Goal: Task Accomplishment & Management: Manage account settings

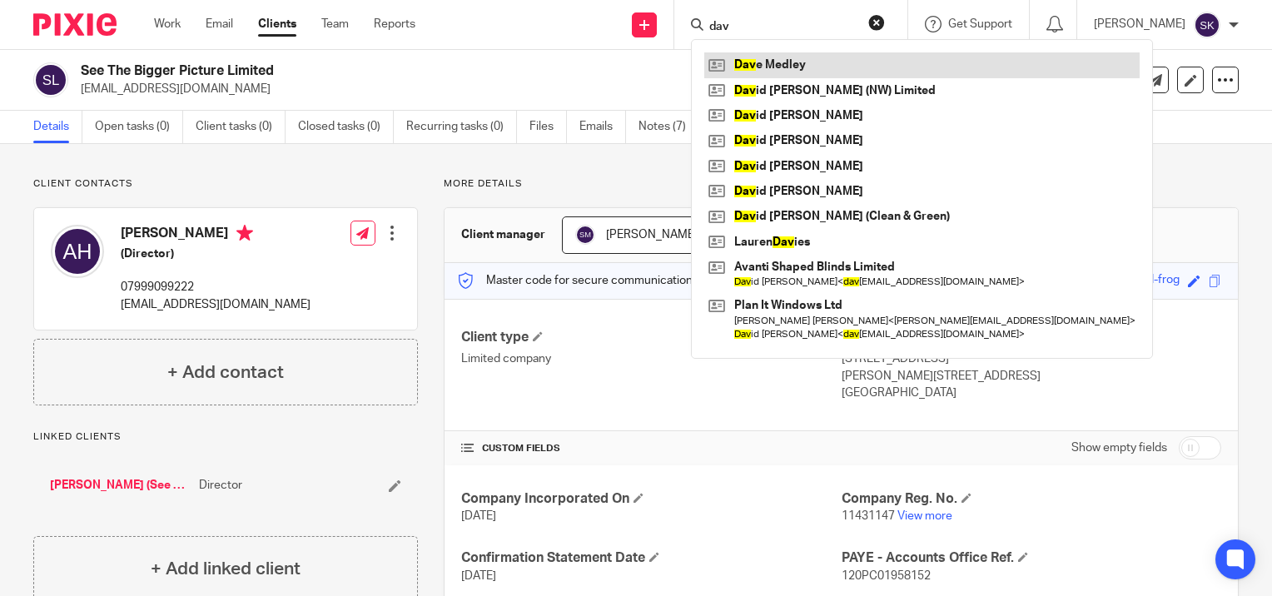
type input "dav"
click at [757, 63] on link at bounding box center [921, 64] width 435 height 25
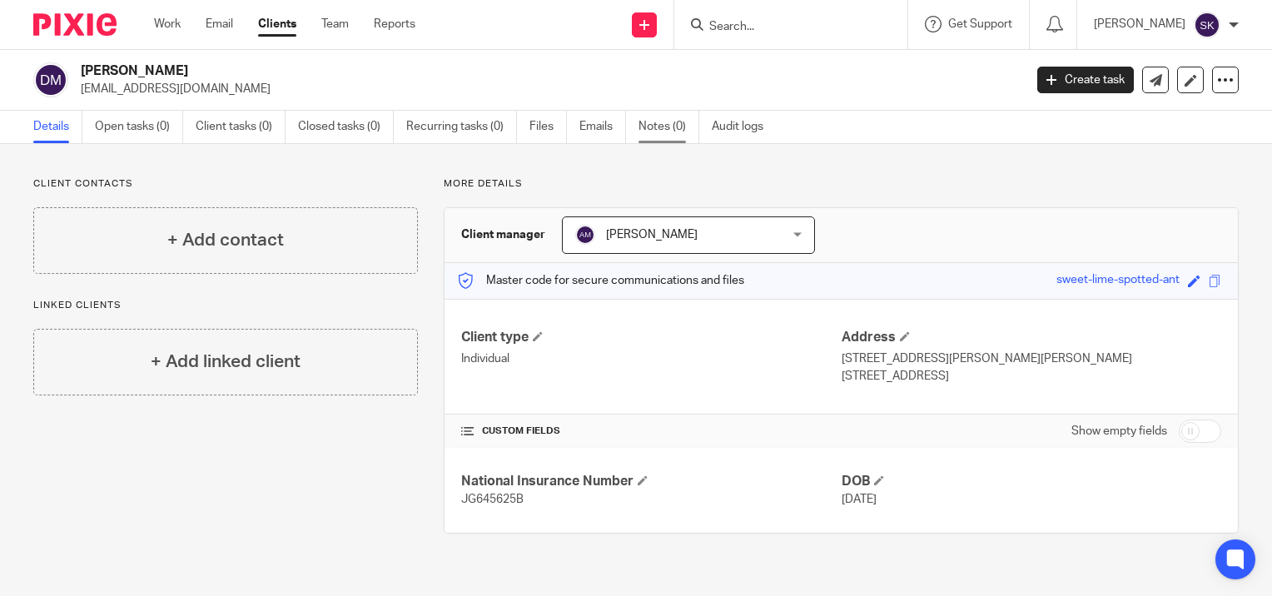
click at [653, 123] on link "Notes (0)" at bounding box center [668, 127] width 61 height 32
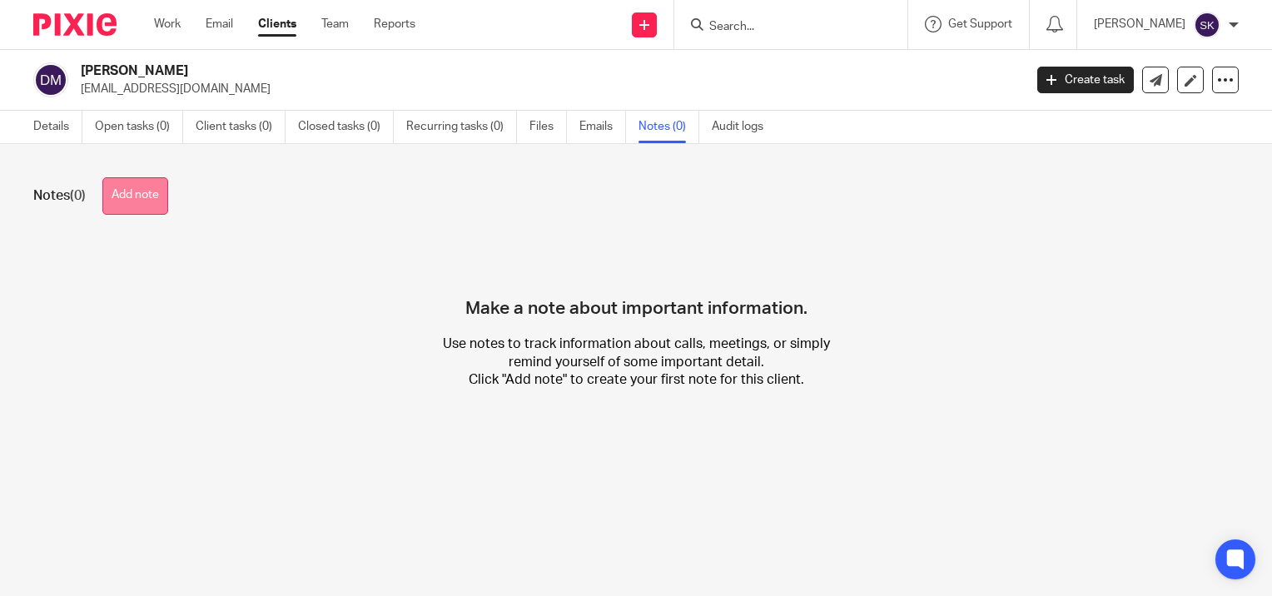
click at [145, 200] on button "Add note" at bounding box center [135, 195] width 66 height 37
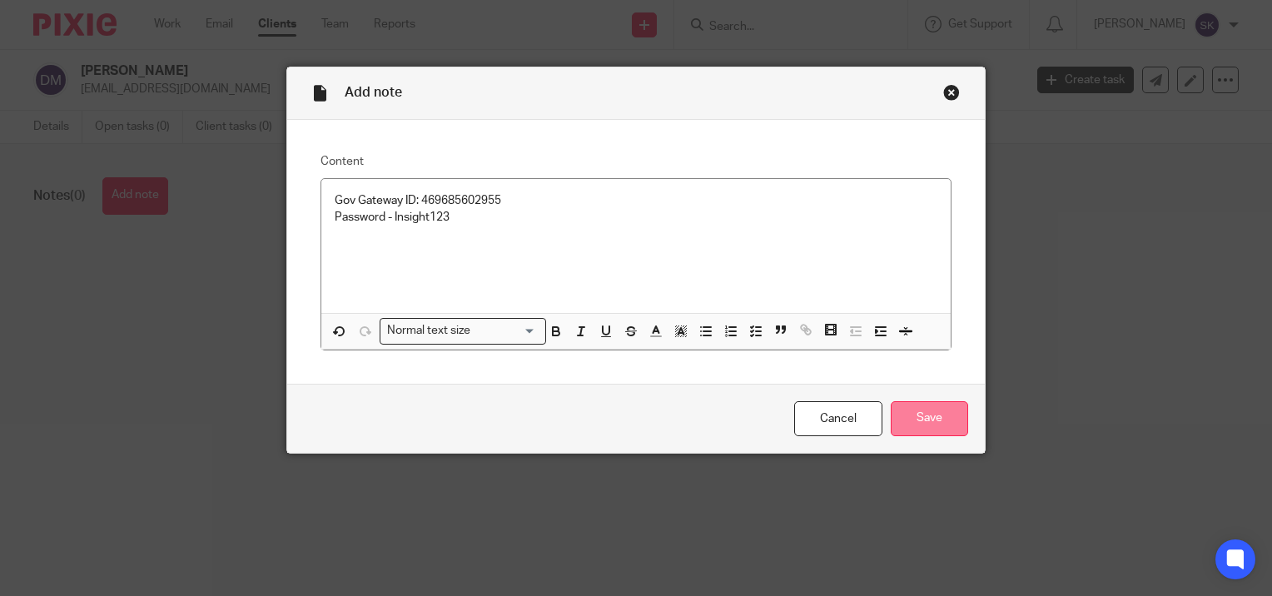
click at [902, 426] on input "Save" at bounding box center [929, 419] width 77 height 36
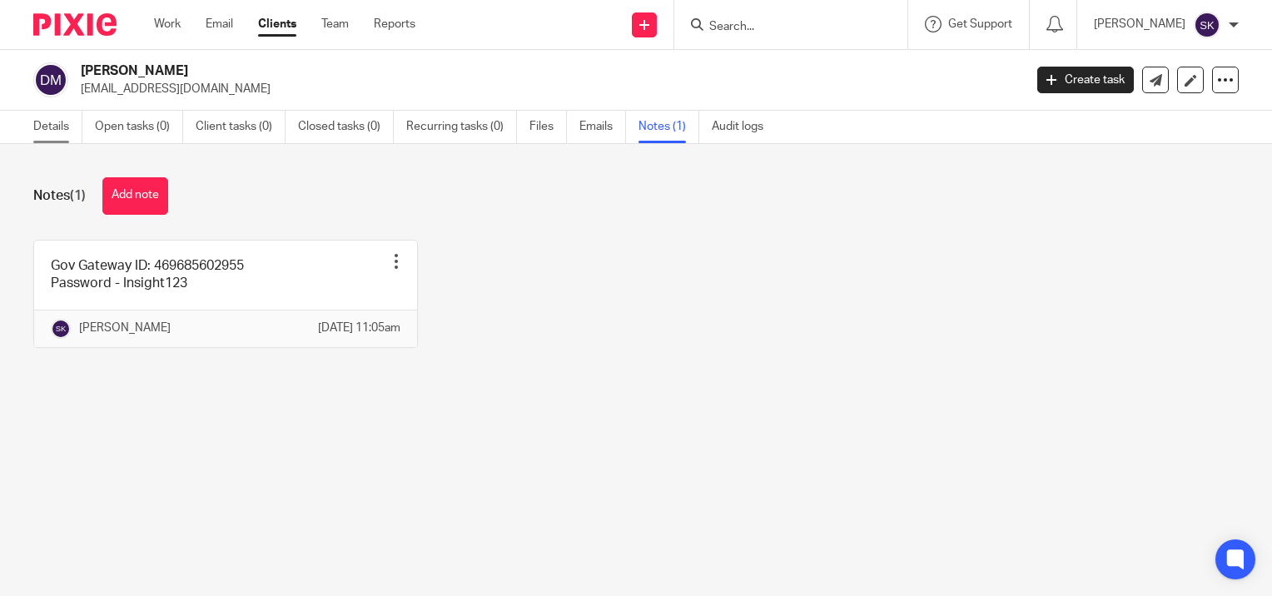
click at [57, 121] on link "Details" at bounding box center [57, 127] width 49 height 32
